Goal: Task Accomplishment & Management: Use online tool/utility

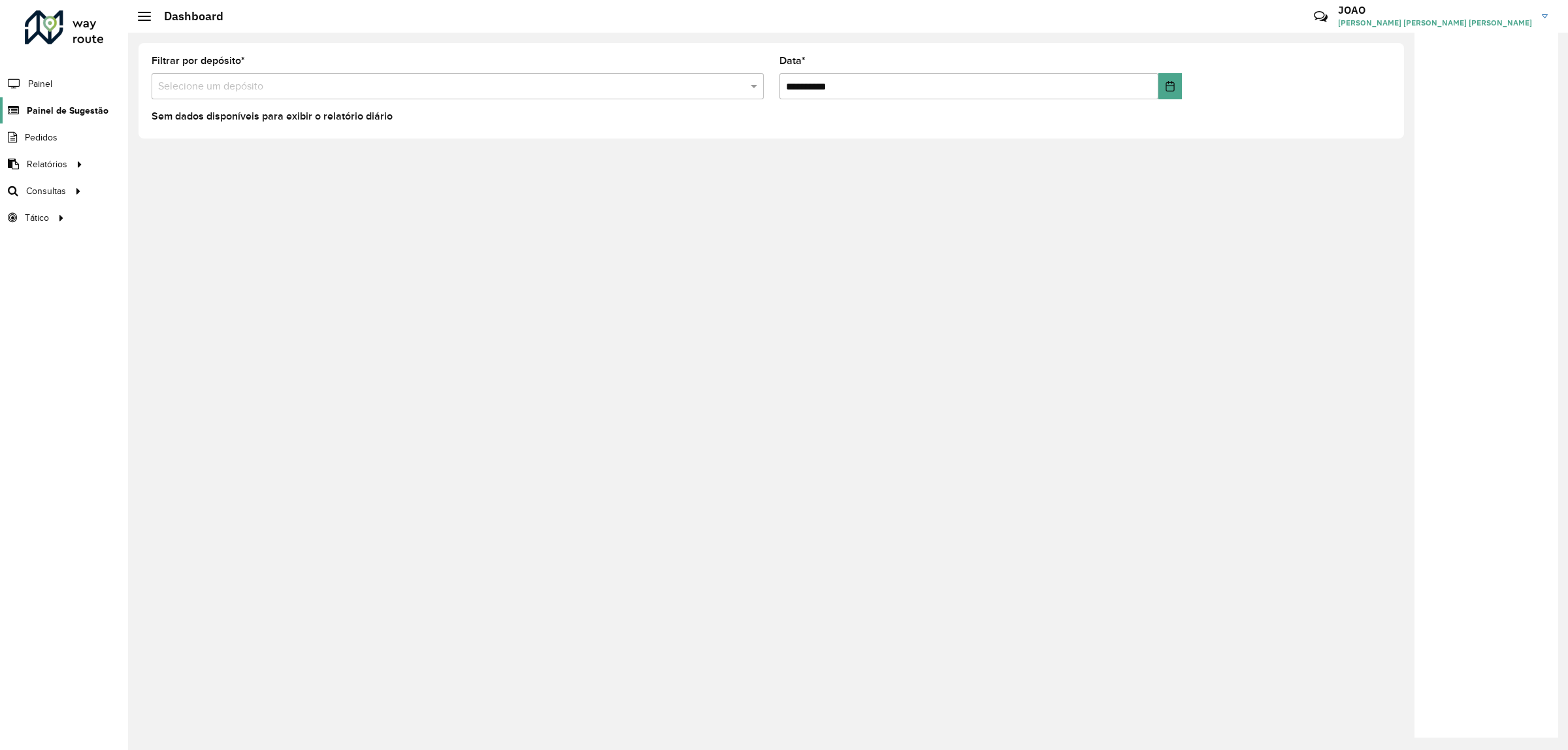
click at [89, 112] on span "Painel de Sugestão" at bounding box center [67, 111] width 81 height 14
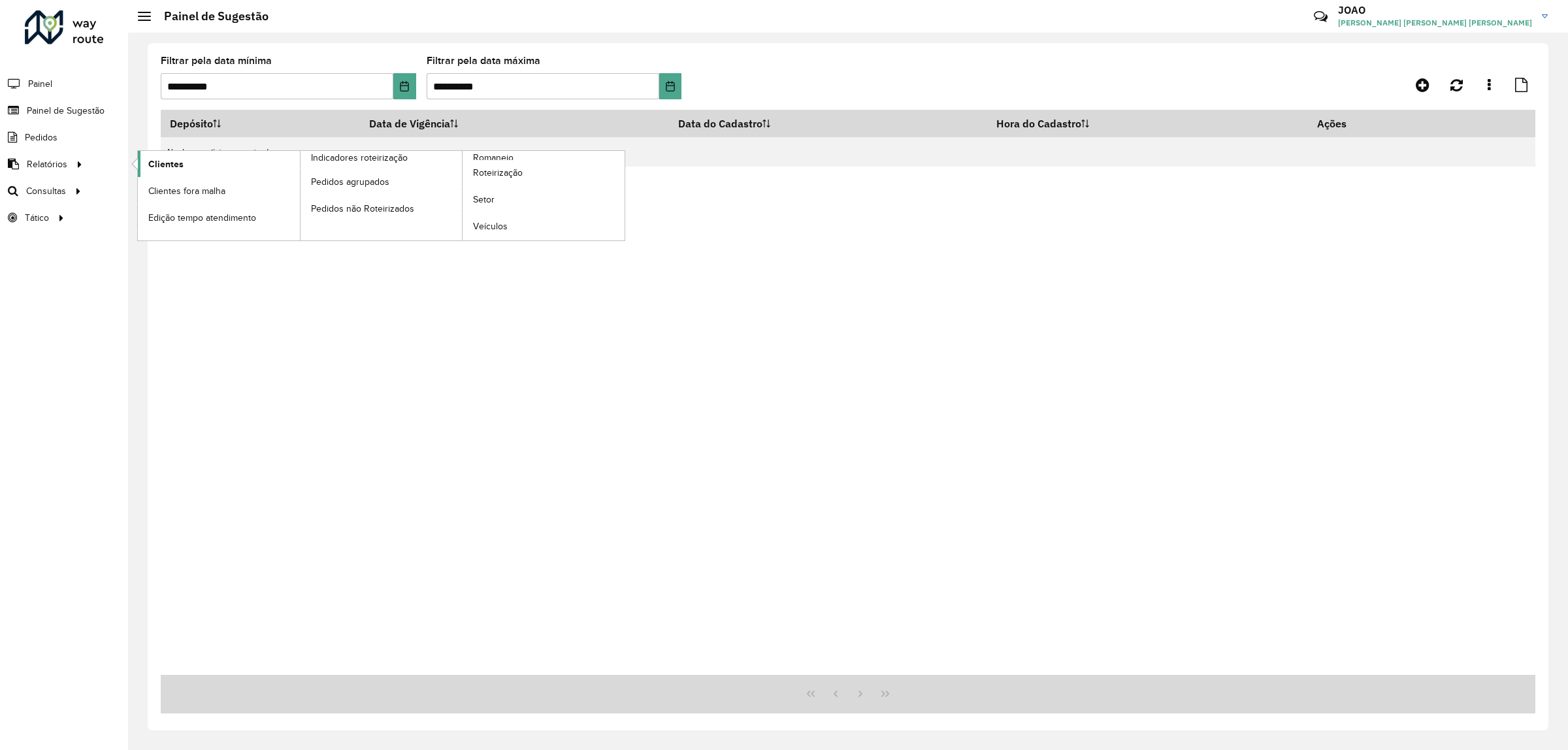
click at [197, 162] on link "Clientes" at bounding box center [219, 164] width 162 height 26
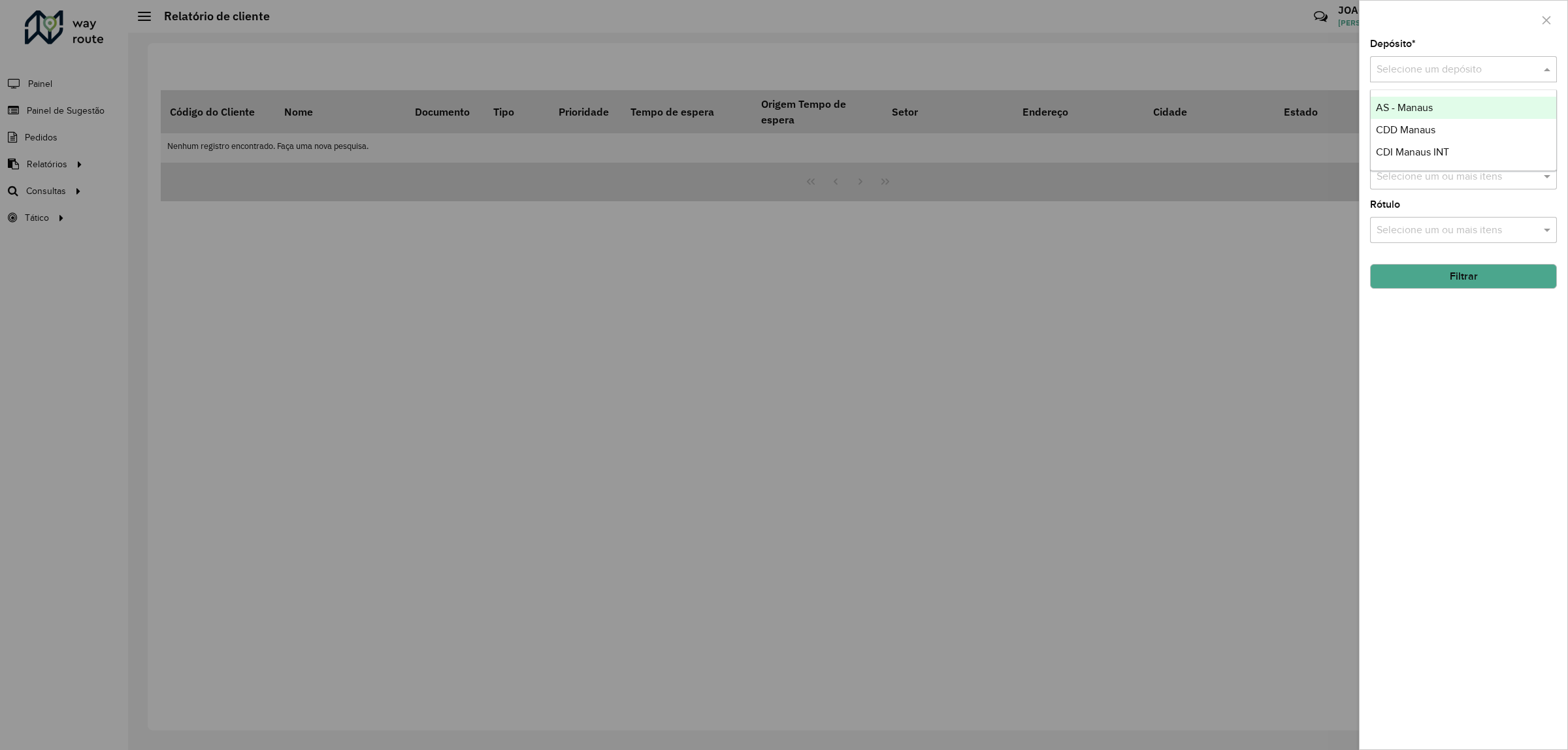
click at [1428, 68] on input "text" at bounding box center [1450, 70] width 148 height 16
click at [1425, 132] on span "CDD Manaus" at bounding box center [1406, 129] width 60 height 11
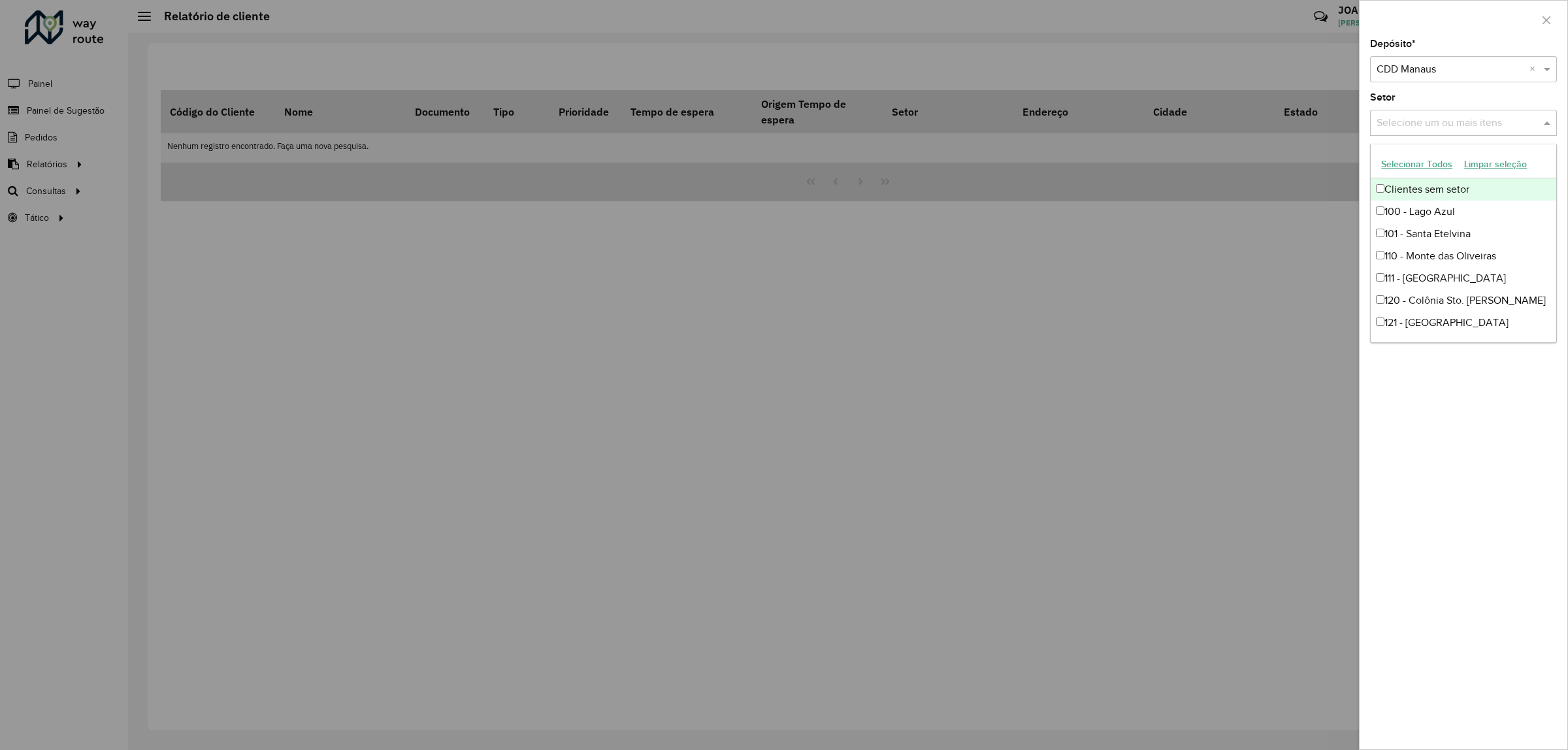
click at [1449, 132] on div "Selecione um ou mais itens" at bounding box center [1463, 122] width 187 height 26
click at [1300, 230] on div at bounding box center [784, 375] width 1568 height 750
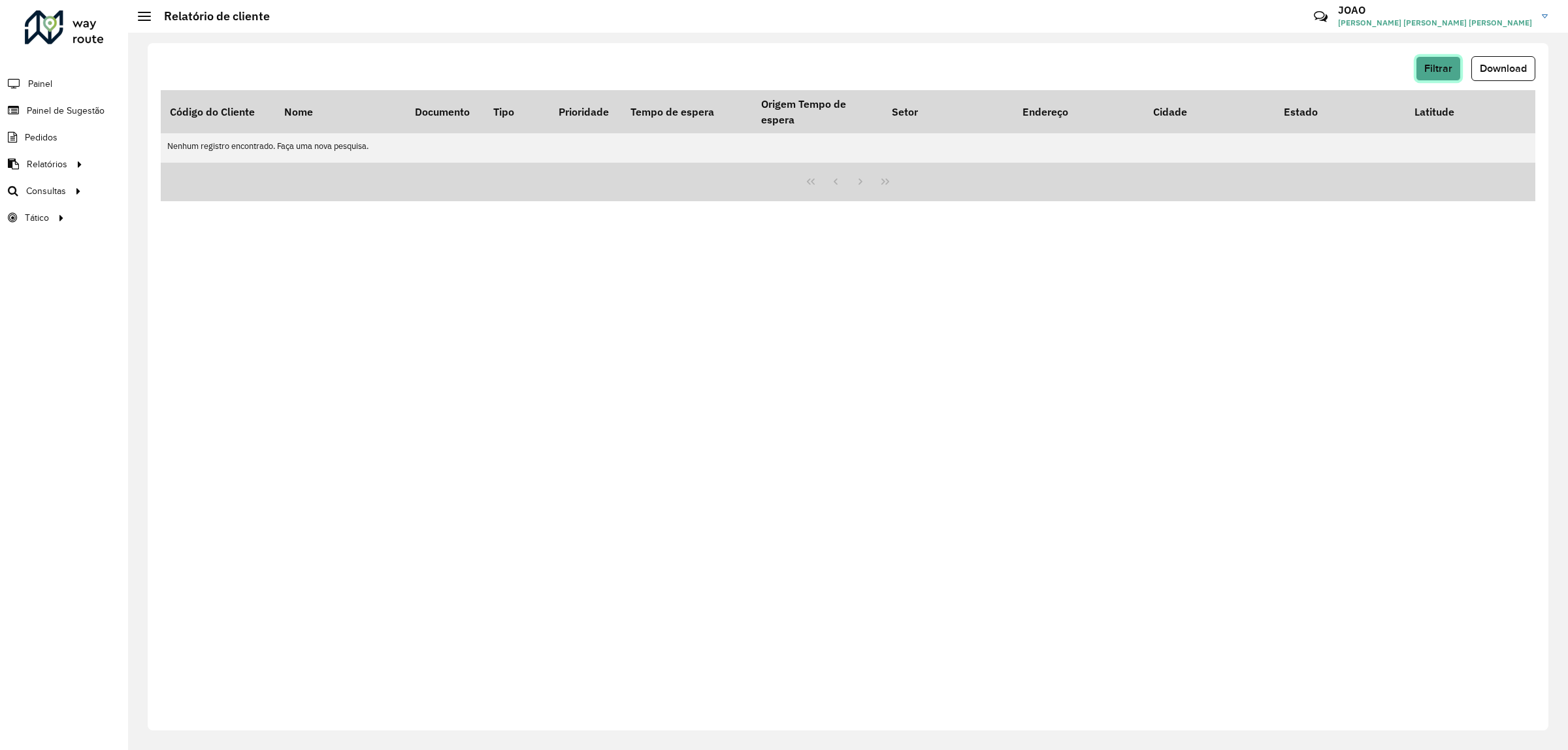
click at [1442, 69] on span "Filtrar" at bounding box center [1438, 68] width 28 height 11
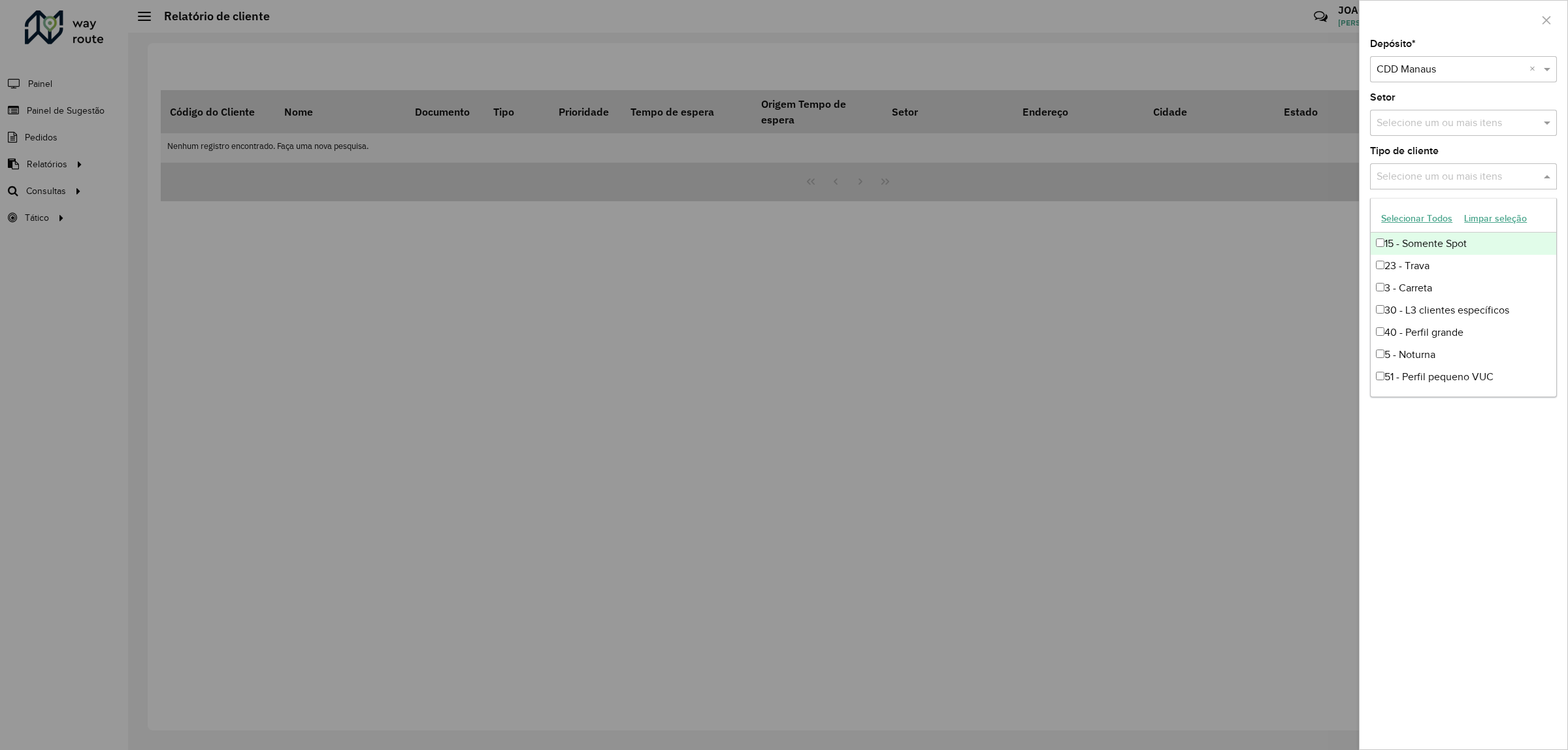
click at [1426, 175] on input "text" at bounding box center [1457, 177] width 168 height 16
click at [1555, 397] on body "Aguarde... Pop-up bloqueado! Seu navegador bloqueou automáticamente a abertura …" at bounding box center [784, 375] width 1568 height 750
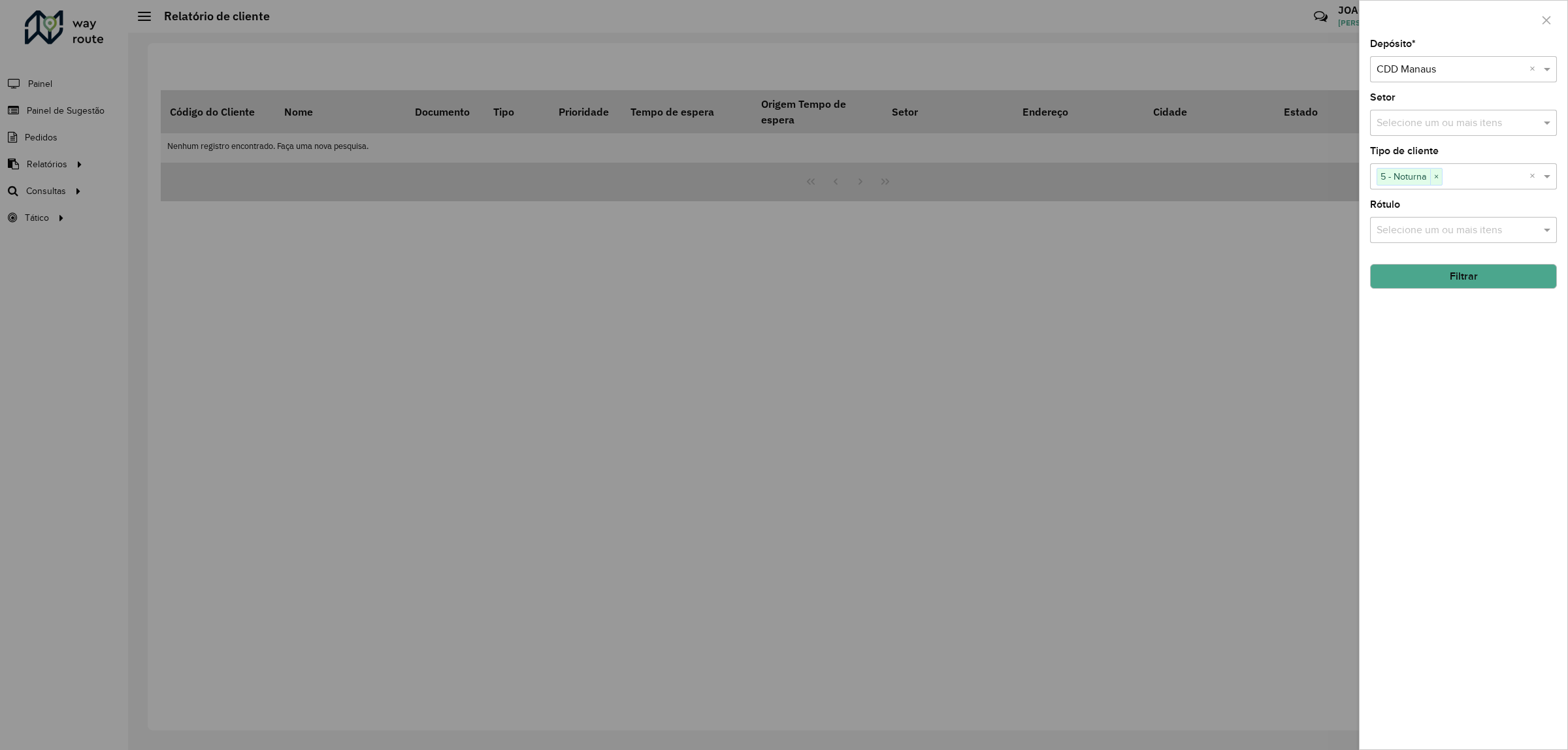
click at [1447, 282] on button "Filtrar" at bounding box center [1463, 276] width 187 height 24
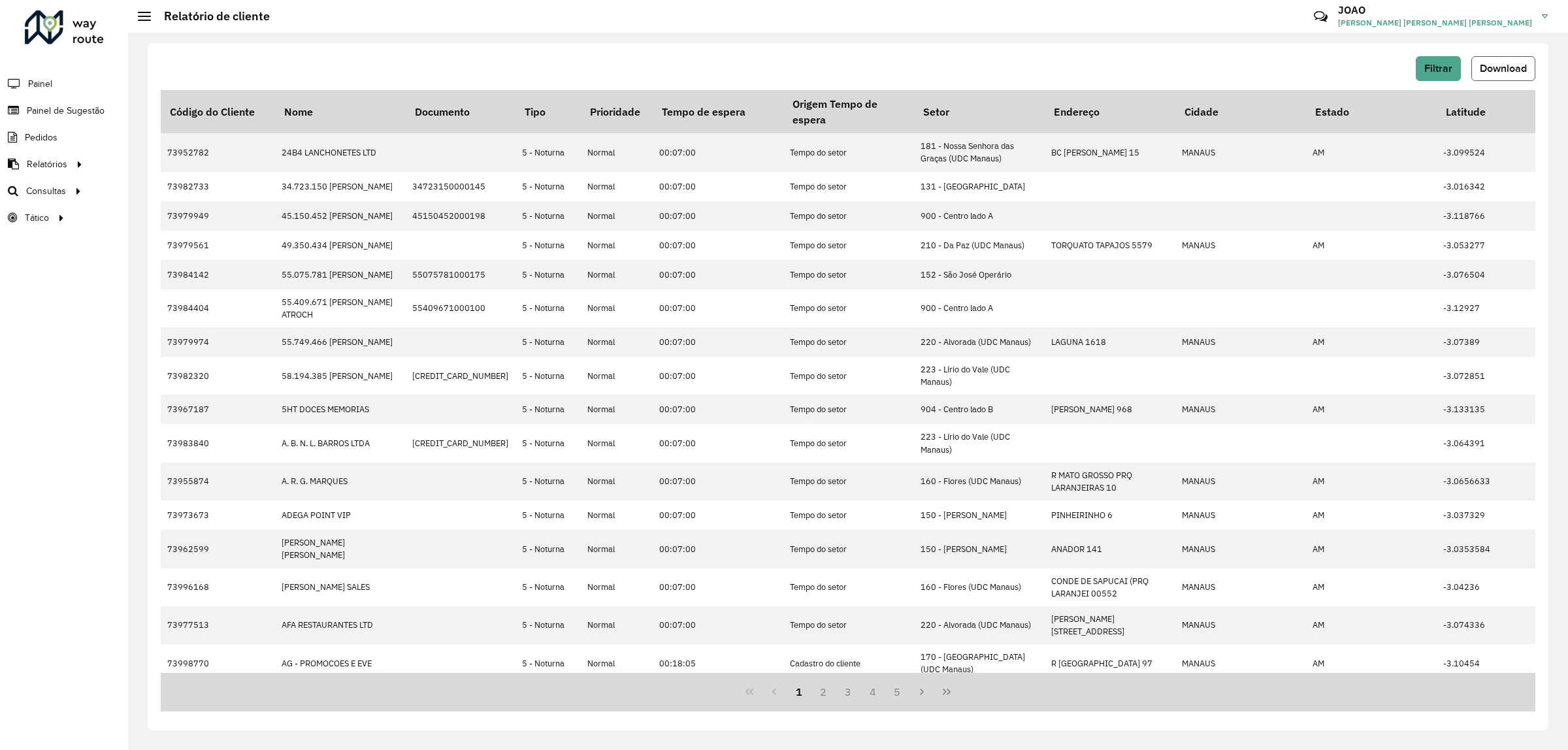
click at [1473, 75] on button "Download" at bounding box center [1503, 68] width 64 height 24
